Goal: Task Accomplishment & Management: Use online tool/utility

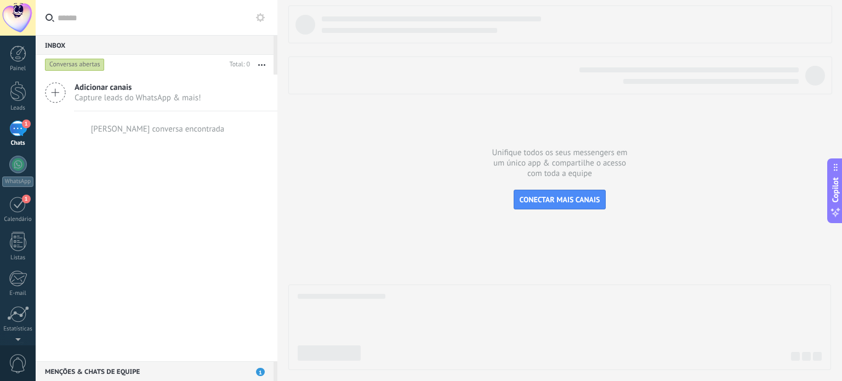
scroll to position [7, 0]
click at [7, 202] on link "1 [GEOGRAPHIC_DATA]" at bounding box center [18, 202] width 36 height 27
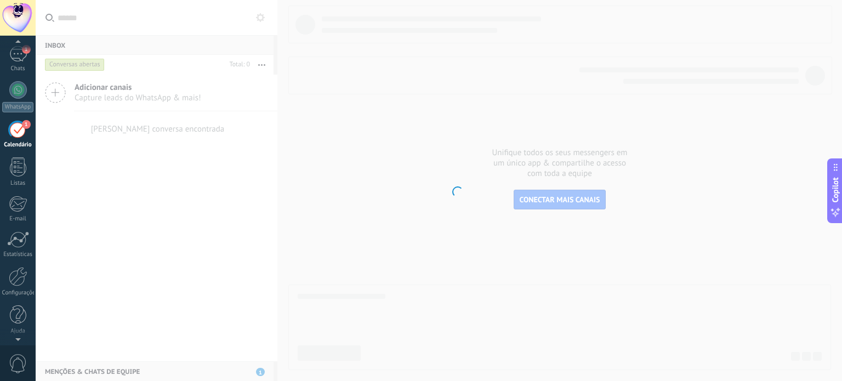
scroll to position [31, 0]
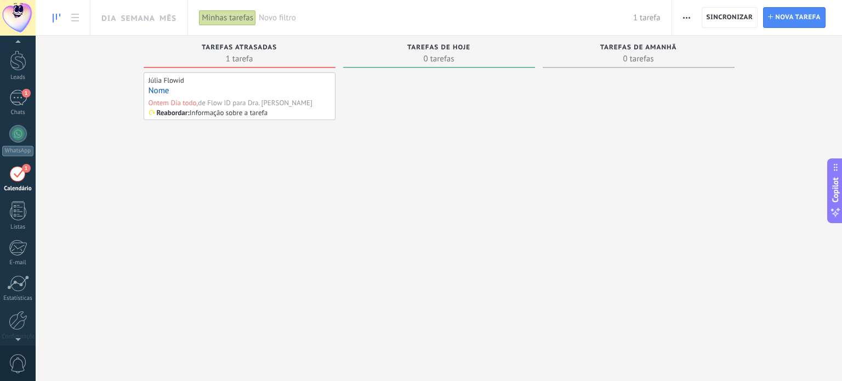
click at [447, 59] on span "0 tarefas" at bounding box center [439, 58] width 181 height 11
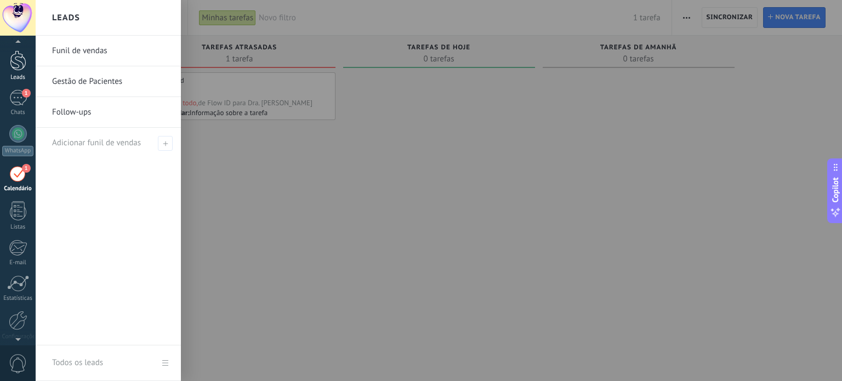
click at [13, 66] on div at bounding box center [18, 60] width 16 height 20
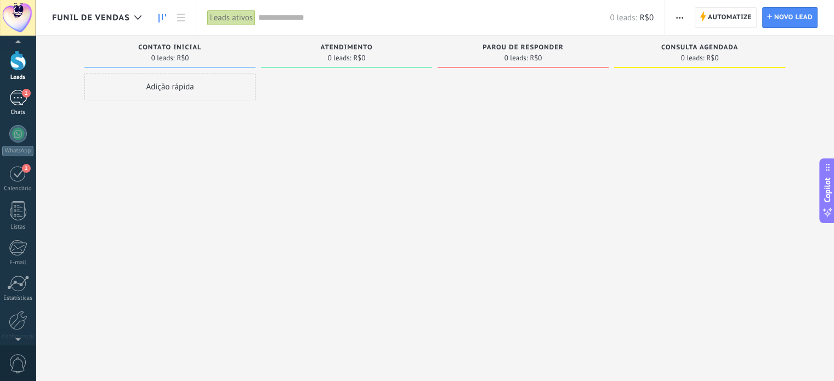
click at [19, 91] on div "1" at bounding box center [18, 98] width 18 height 16
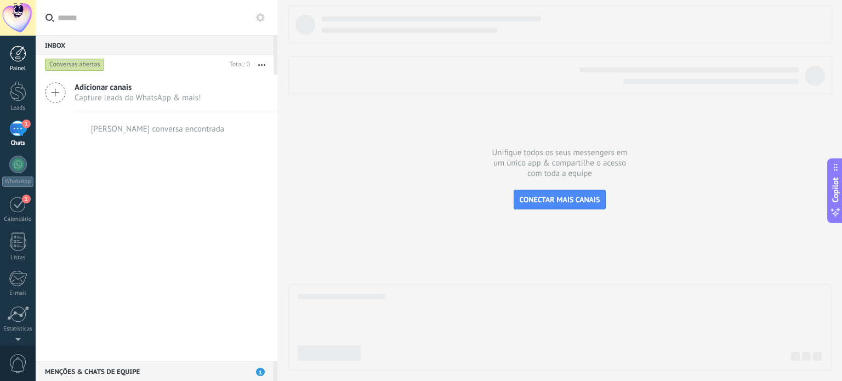
click at [21, 61] on div at bounding box center [18, 53] width 16 height 16
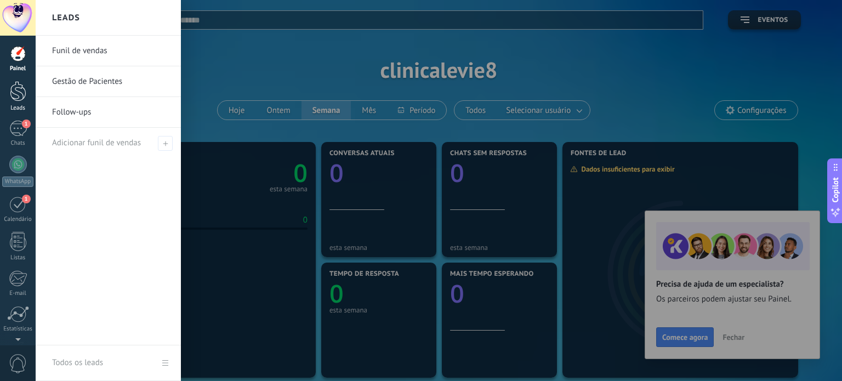
click at [27, 101] on link "Leads" at bounding box center [18, 96] width 36 height 31
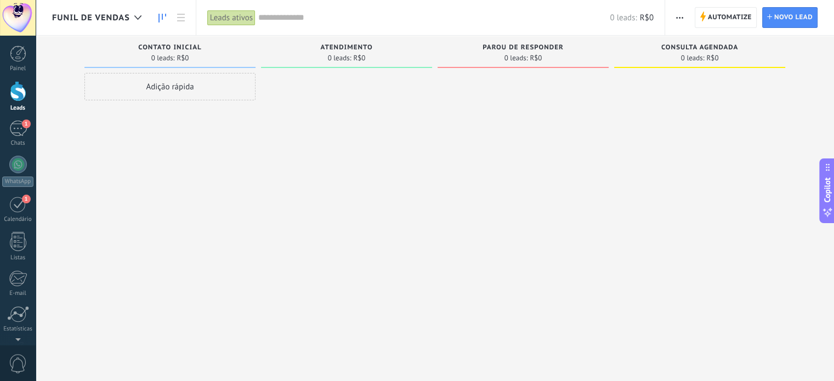
click at [178, 89] on div "Adição rápida" at bounding box center [169, 86] width 171 height 27
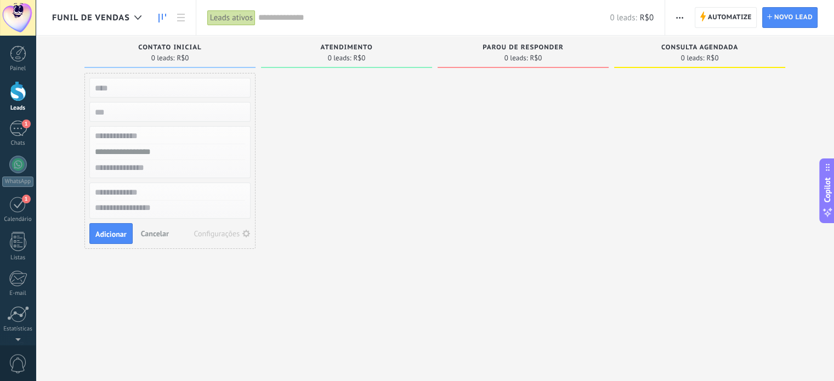
click at [366, 47] on span "Atendimento" at bounding box center [346, 48] width 52 height 8
click at [344, 63] on div "Atendimento 0 leads: R$0" at bounding box center [346, 52] width 171 height 32
drag, startPoint x: 327, startPoint y: 147, endPoint x: 335, endPoint y: 151, distance: 9.1
click at [330, 149] on div at bounding box center [346, 192] width 171 height 238
click at [333, 56] on span "0 leads:" at bounding box center [340, 58] width 24 height 7
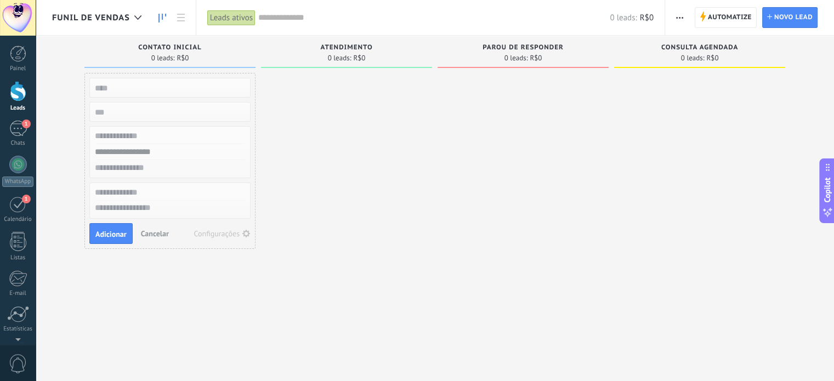
click at [156, 232] on span "Cancelar" at bounding box center [155, 234] width 28 height 10
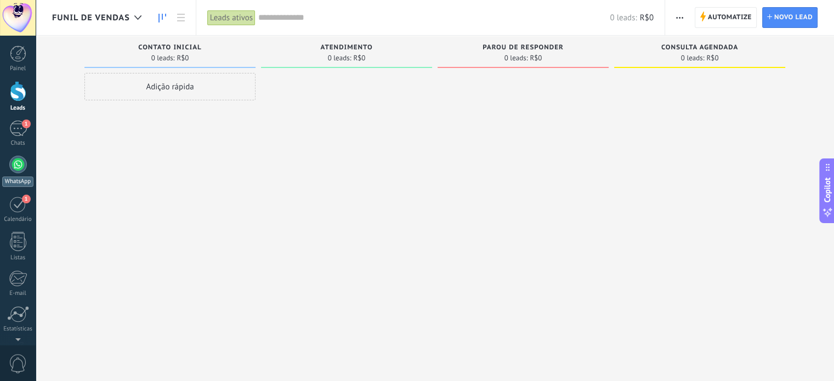
click at [15, 173] on link "WhatsApp" at bounding box center [18, 171] width 36 height 31
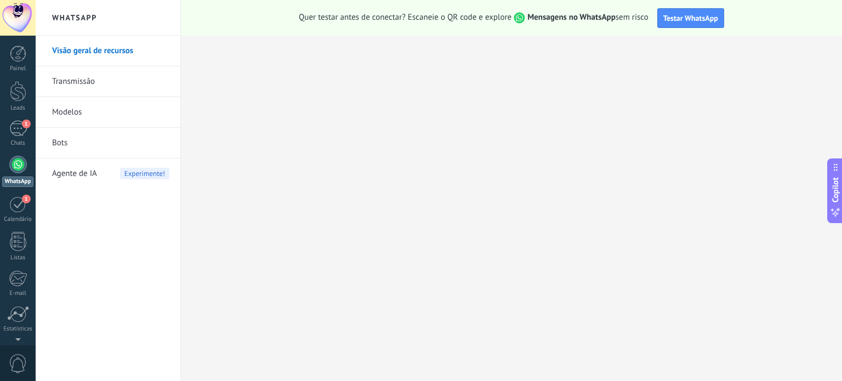
click at [81, 83] on link "Transmissão" at bounding box center [110, 81] width 117 height 31
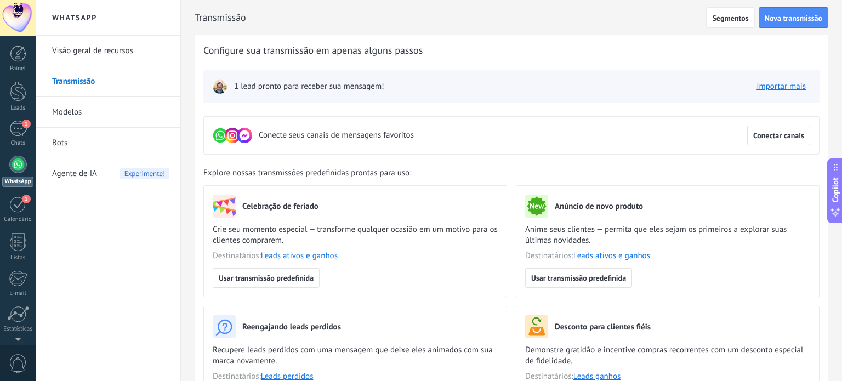
click at [84, 116] on link "Modelos" at bounding box center [110, 112] width 117 height 31
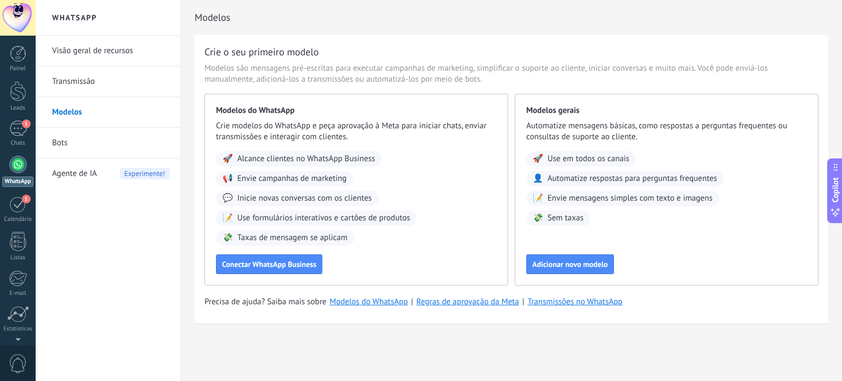
click at [90, 149] on link "Bots" at bounding box center [110, 143] width 117 height 31
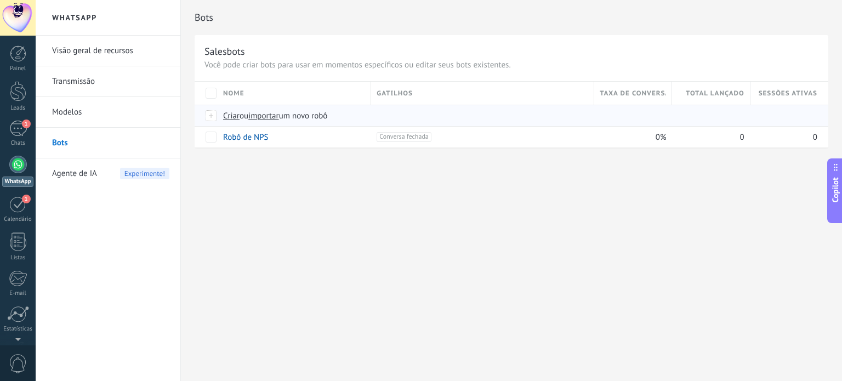
click at [232, 118] on span "Criar" at bounding box center [231, 116] width 16 height 10
